Goal: Information Seeking & Learning: Learn about a topic

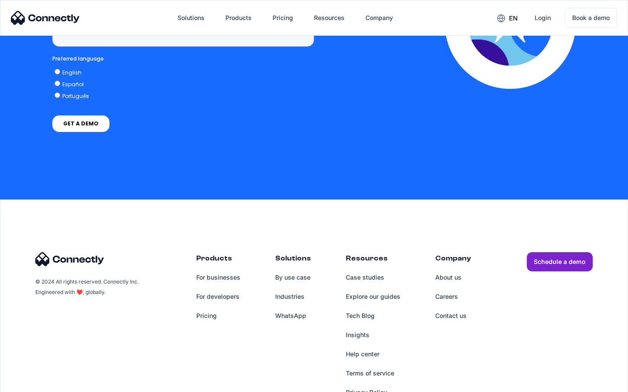
scroll to position [2542, 0]
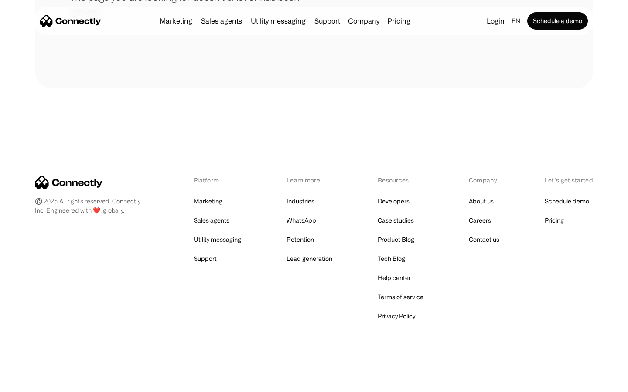
scroll to position [159, 0]
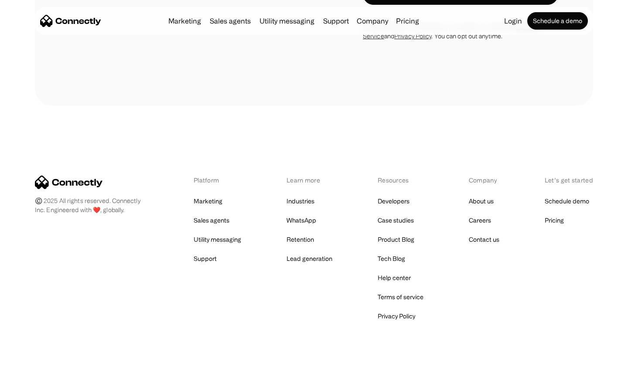
scroll to position [925, 0]
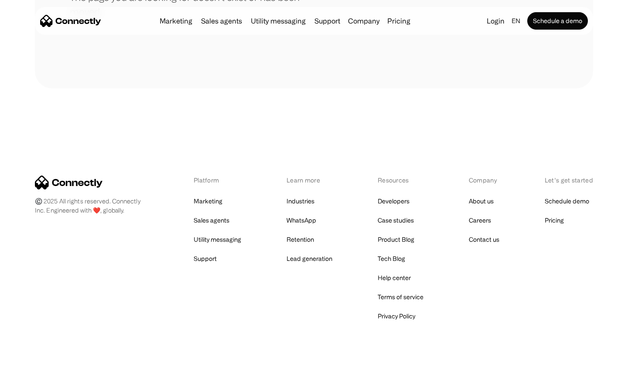
scroll to position [159, 0]
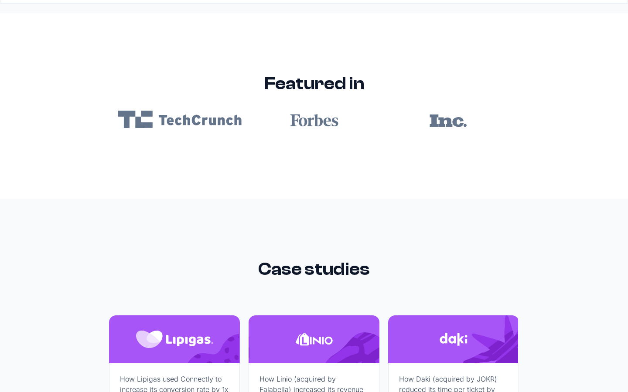
scroll to position [5220, 0]
